Goal: Find specific page/section: Find specific page/section

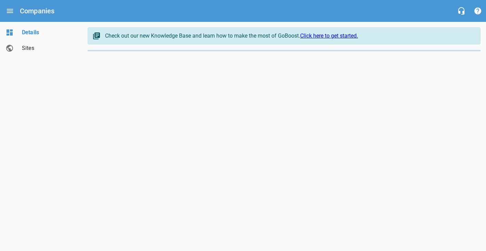
select select "[US_STATE]"
select select "5"
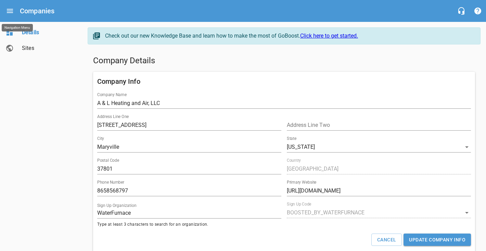
click at [10, 11] on icon "Open drawer" at bounding box center [10, 11] width 6 height 4
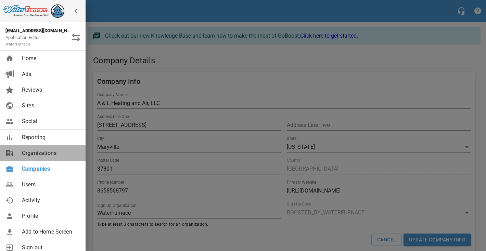
click at [42, 150] on span "Organizations" at bounding box center [49, 153] width 55 height 8
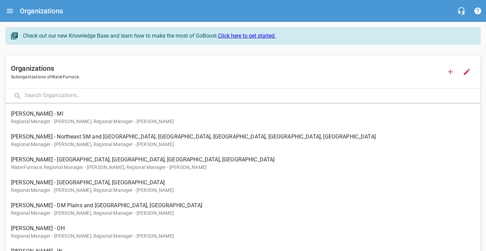
click at [119, 147] on p "Regional Manager - [PERSON_NAME], Regional Manager - [PERSON_NAME]" at bounding box center [240, 144] width 458 height 7
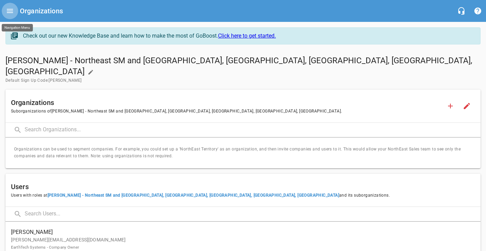
click at [11, 9] on icon "Open drawer" at bounding box center [10, 11] width 6 height 4
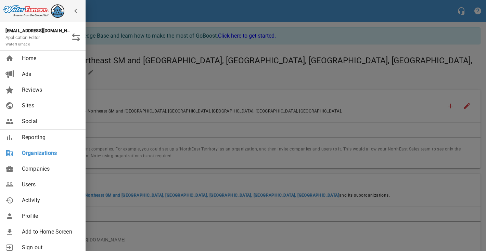
click at [36, 187] on span "Users" at bounding box center [49, 185] width 55 height 8
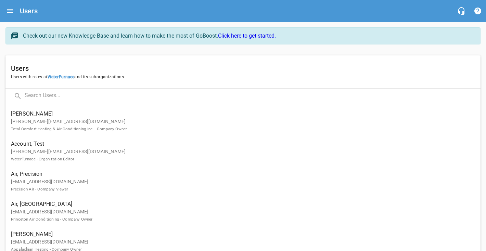
click at [56, 93] on input "text" at bounding box center [252, 96] width 455 height 15
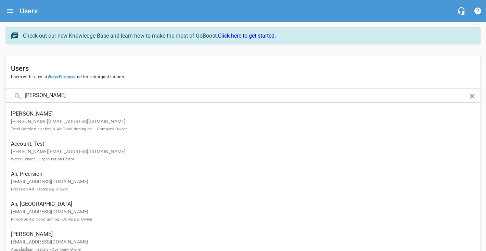
type input "[PERSON_NAME]"
click button at bounding box center [0, 0] width 0 height 0
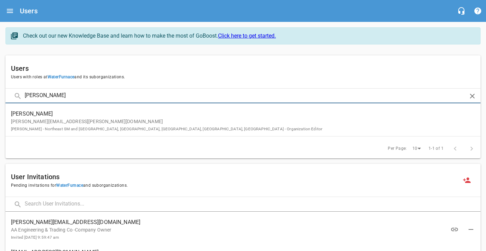
click at [49, 112] on span "[PERSON_NAME]" at bounding box center [240, 114] width 458 height 8
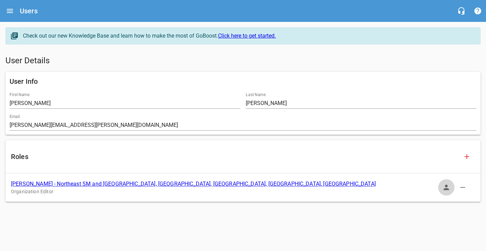
click at [446, 189] on icon "button" at bounding box center [445, 187] width 5 height 5
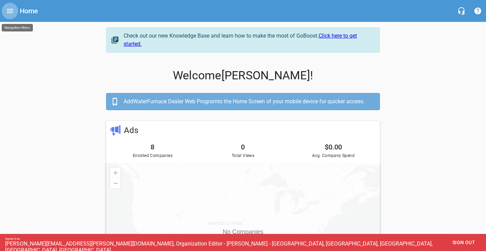
click at [10, 10] on icon "Open drawer" at bounding box center [10, 11] width 8 height 8
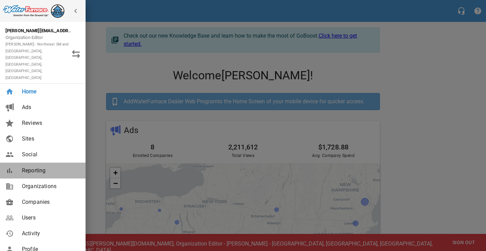
click at [24, 167] on span "Reporting" at bounding box center [49, 171] width 55 height 8
